Goal: Find specific page/section: Find specific page/section

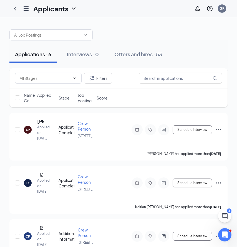
click at [26, 9] on icon "Hamburger" at bounding box center [26, 9] width 4 height 4
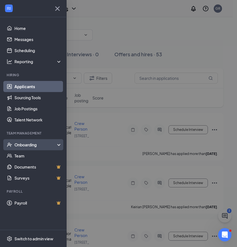
click at [27, 145] on div "Onboarding" at bounding box center [35, 145] width 43 height 6
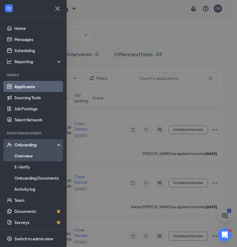
click at [27, 155] on link "Overview" at bounding box center [37, 155] width 47 height 11
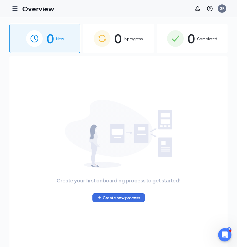
click at [197, 39] on span "Completed" at bounding box center [207, 39] width 20 height 6
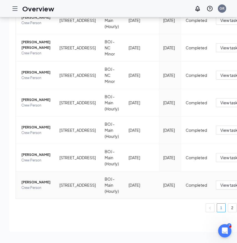
scroll to position [195, 0]
click at [228, 203] on link "2" at bounding box center [232, 207] width 8 height 8
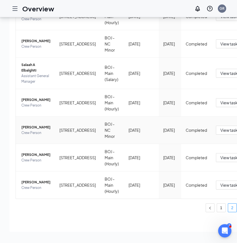
scroll to position [160, 0]
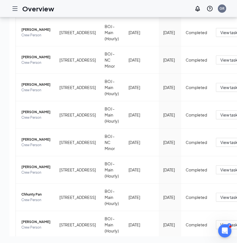
scroll to position [195, 0]
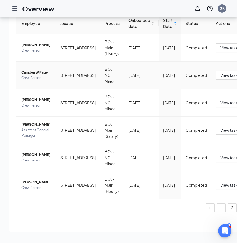
scroll to position [69, 0]
click at [26, 179] on span "[PERSON_NAME]" at bounding box center [35, 182] width 29 height 6
